Goal: Transaction & Acquisition: Purchase product/service

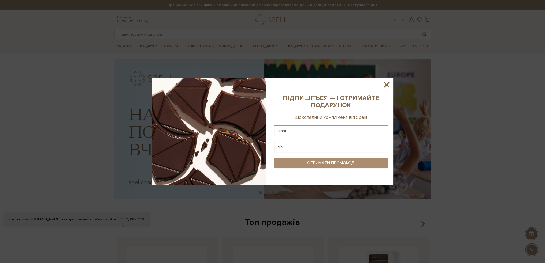
click at [389, 84] on icon at bounding box center [386, 84] width 9 height 9
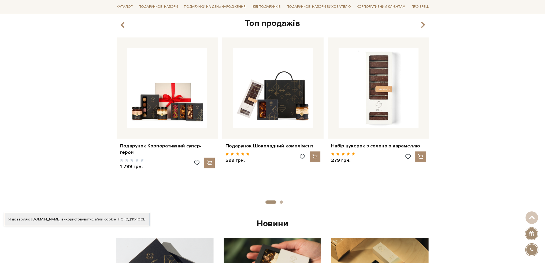
scroll to position [210, 0]
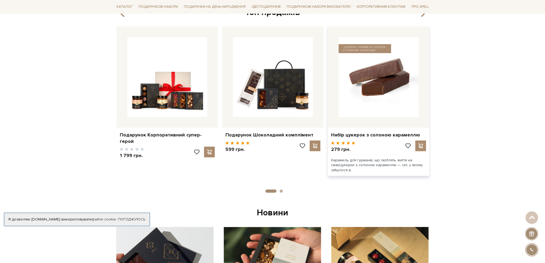
click at [384, 91] on img at bounding box center [378, 77] width 80 height 80
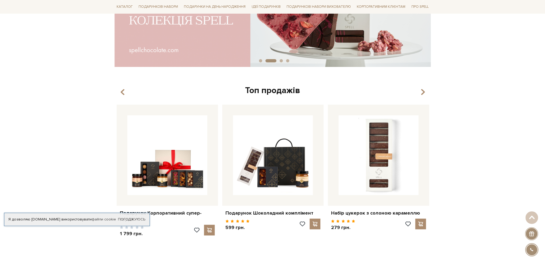
scroll to position [181, 0]
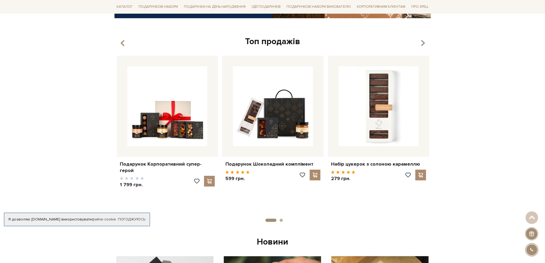
click at [423, 40] on icon "button" at bounding box center [422, 43] width 5 height 9
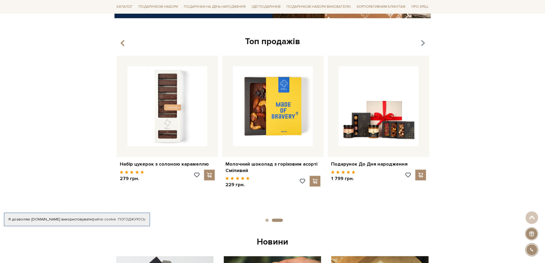
click at [423, 40] on icon "button" at bounding box center [422, 43] width 5 height 9
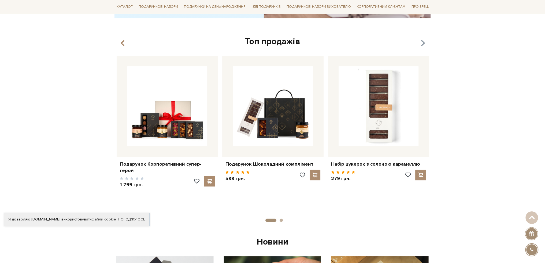
click at [423, 40] on icon "button" at bounding box center [422, 43] width 5 height 9
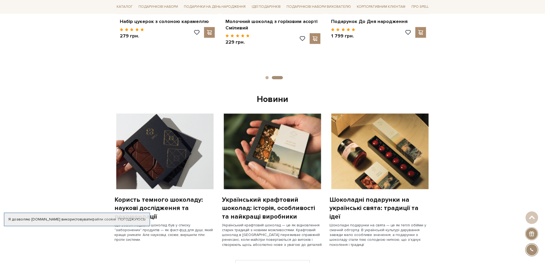
scroll to position [369, 0]
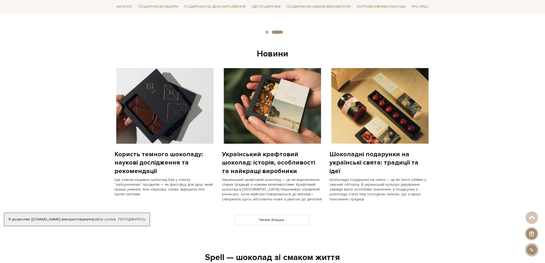
click at [349, 134] on img at bounding box center [379, 106] width 101 height 76
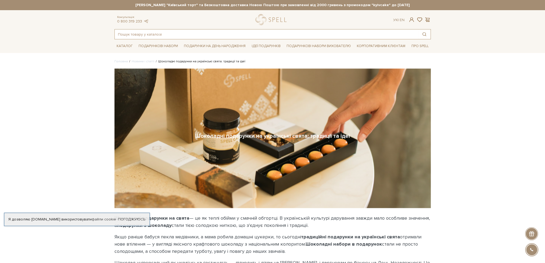
click at [217, 36] on input "text" at bounding box center [266, 34] width 303 height 10
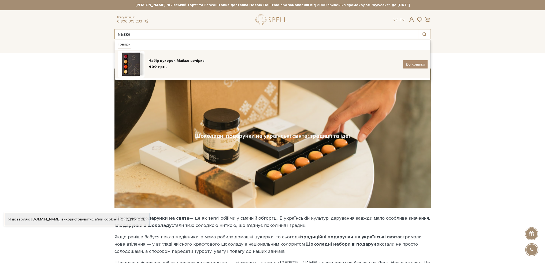
type input "майже"
click at [155, 61] on div "Набір цукерок Майже вечірка" at bounding box center [273, 60] width 251 height 5
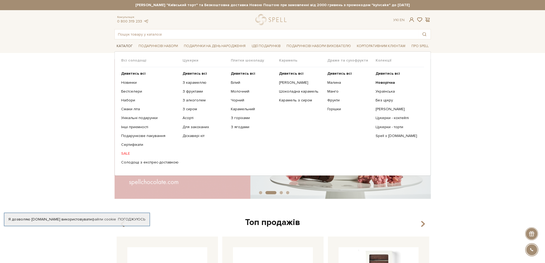
click at [124, 46] on link "Каталог" at bounding box center [124, 46] width 20 height 8
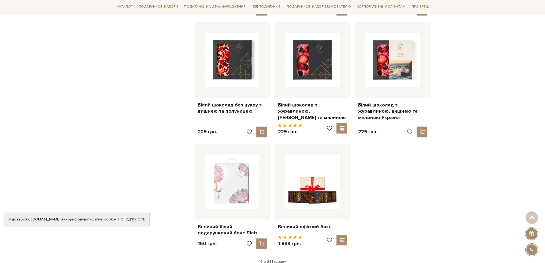
scroll to position [593, 0]
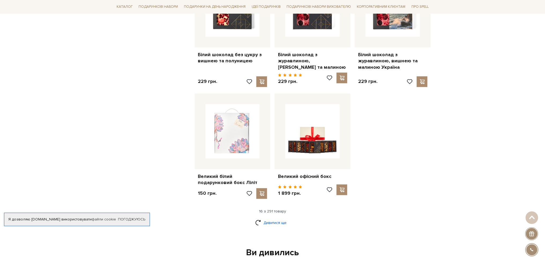
click at [267, 218] on link "Дивитися ще" at bounding box center [272, 222] width 35 height 9
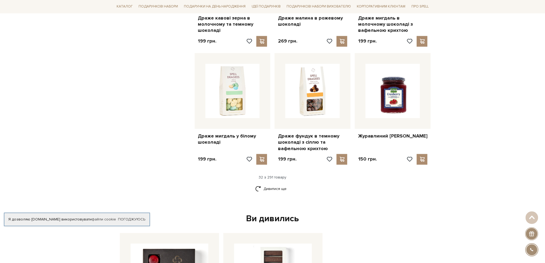
scroll to position [1199, 0]
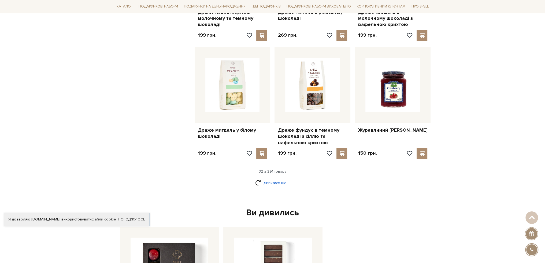
click at [280, 178] on link "Дивитися ще" at bounding box center [272, 182] width 35 height 9
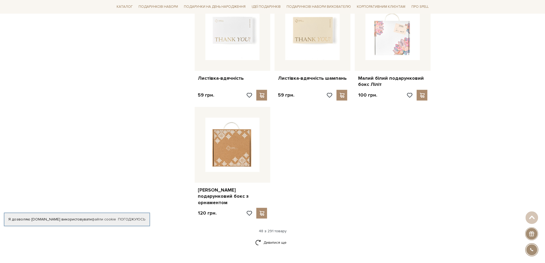
scroll to position [1863, 0]
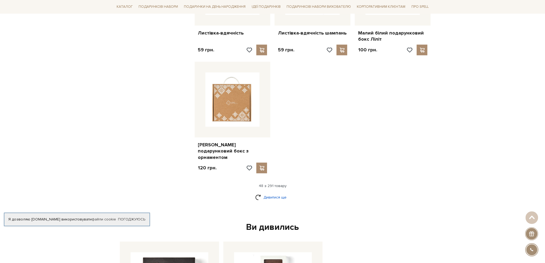
click at [279, 193] on link "Дивитися ще" at bounding box center [272, 197] width 35 height 9
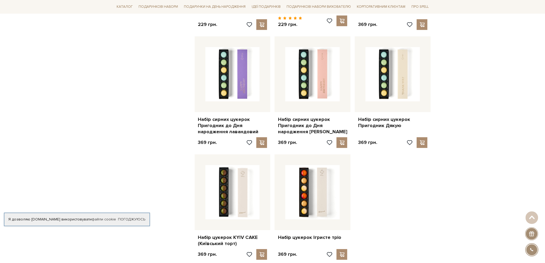
scroll to position [2423, 0]
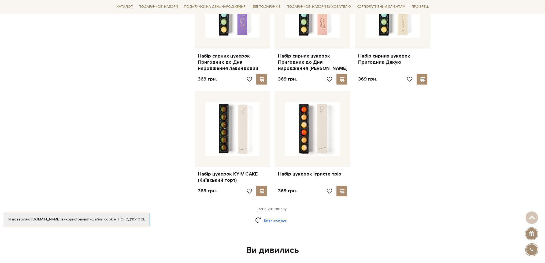
click at [277, 216] on link "Дивитися ще" at bounding box center [272, 220] width 35 height 9
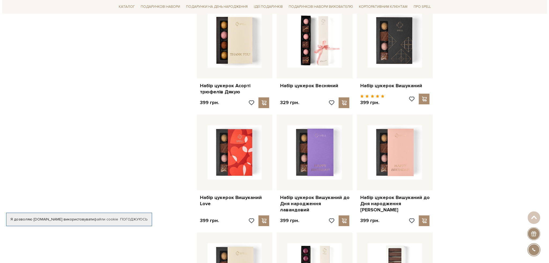
scroll to position [2896, 0]
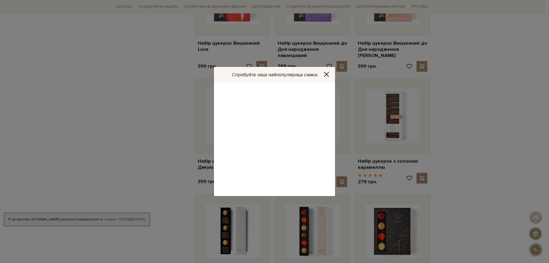
drag, startPoint x: 546, startPoint y: 184, endPoint x: 541, endPoint y: 224, distance: 39.9
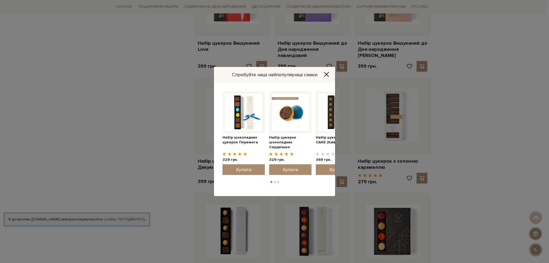
click at [287, 103] on img at bounding box center [290, 112] width 37 height 37
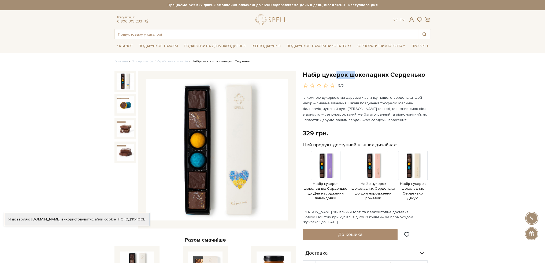
drag, startPoint x: 335, startPoint y: 77, endPoint x: 352, endPoint y: 74, distance: 16.3
click at [352, 74] on h1 "Набір цукерок шоколадних Серденько" at bounding box center [366, 75] width 128 height 8
drag, startPoint x: 387, startPoint y: 75, endPoint x: 433, endPoint y: 75, distance: 45.8
click at [428, 74] on h1 "Набір цукерок шоколадних Серденько" at bounding box center [366, 75] width 128 height 8
click at [433, 75] on div "Набір цукерок шоколадних Серденько 5/5 Із кожною цукеркою ми даруємо частинку н…" at bounding box center [366, 224] width 134 height 306
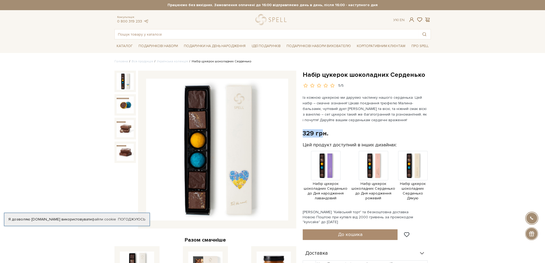
drag, startPoint x: 304, startPoint y: 133, endPoint x: 330, endPoint y: 133, distance: 26.5
click at [326, 133] on div "Набір цукерок шоколадних Серденько 5/5 Із кожною цукеркою ми даруємо частинку н…" at bounding box center [366, 224] width 134 height 306
click at [330, 133] on div "329 грн. Оплата частинами:" at bounding box center [366, 133] width 128 height 8
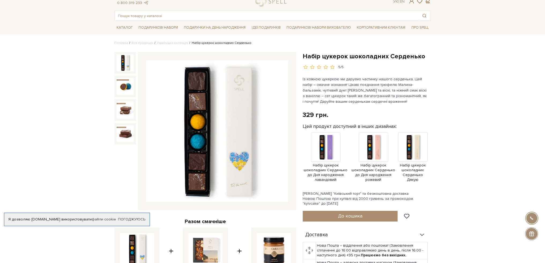
scroll to position [23, 0]
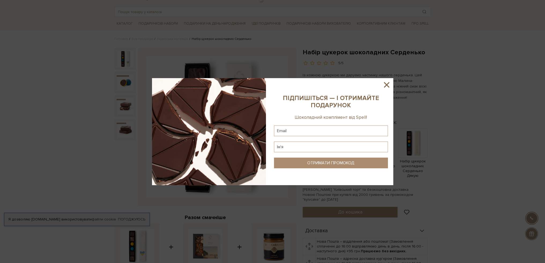
click at [387, 84] on icon at bounding box center [386, 84] width 9 height 9
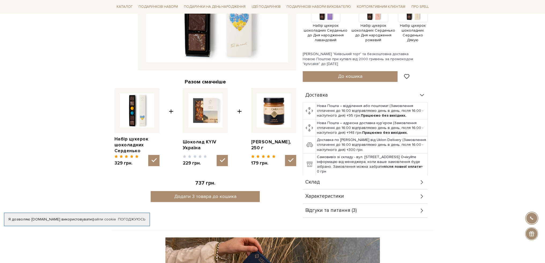
scroll to position [182, 0]
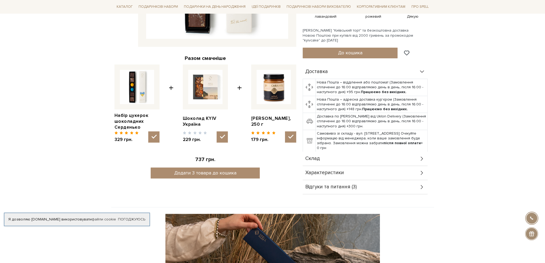
click at [423, 171] on icon at bounding box center [422, 173] width 6 height 6
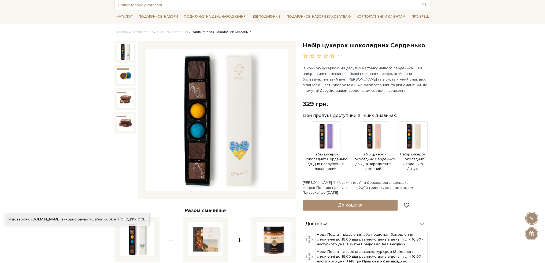
scroll to position [0, 0]
